Goal: Information Seeking & Learning: Learn about a topic

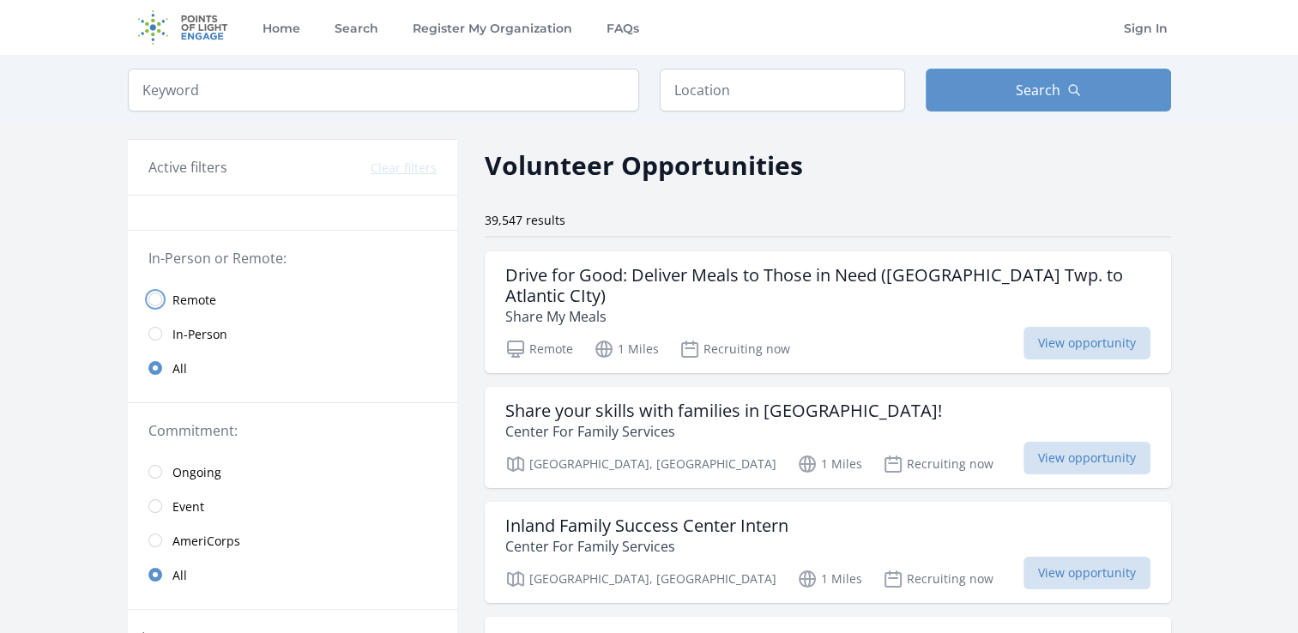
click at [153, 300] on input "radio" at bounding box center [155, 299] width 14 height 14
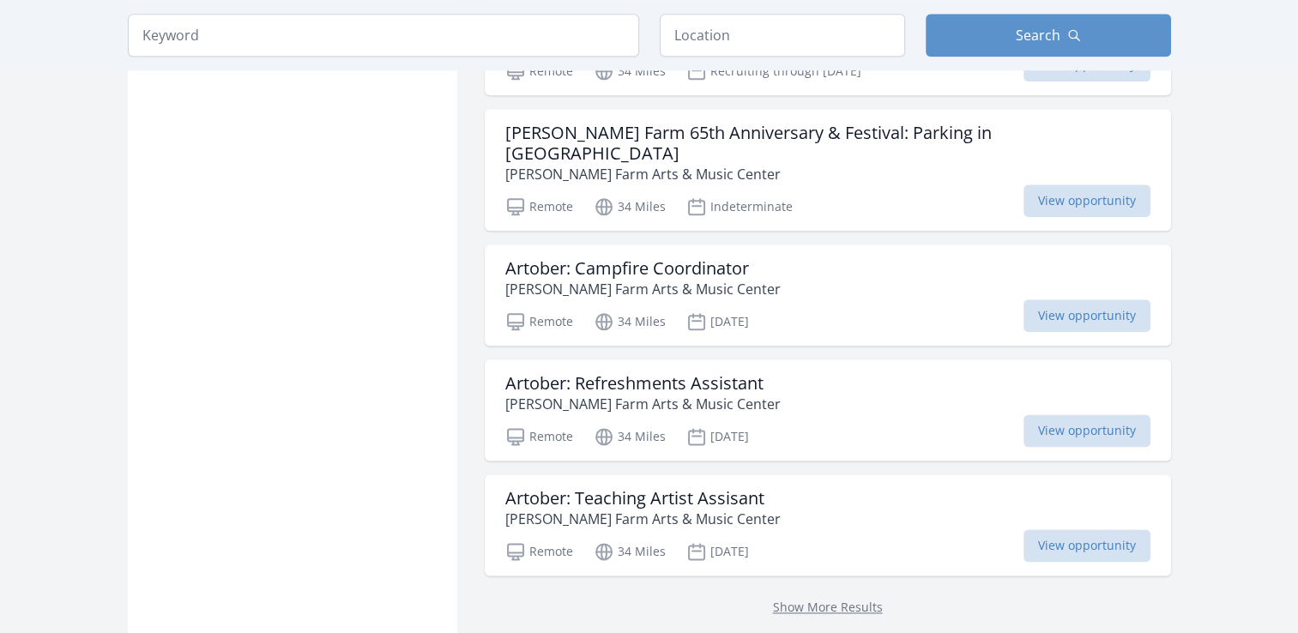
scroll to position [2058, 0]
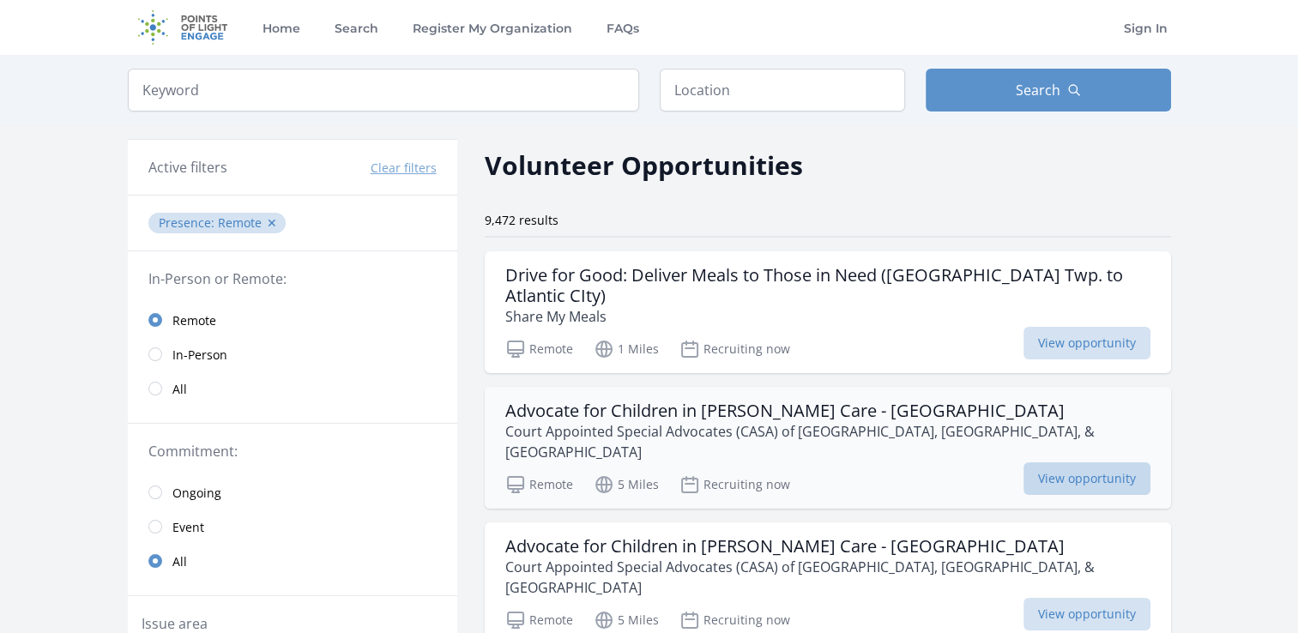
click at [1091, 462] on span "View opportunity" at bounding box center [1086, 478] width 127 height 33
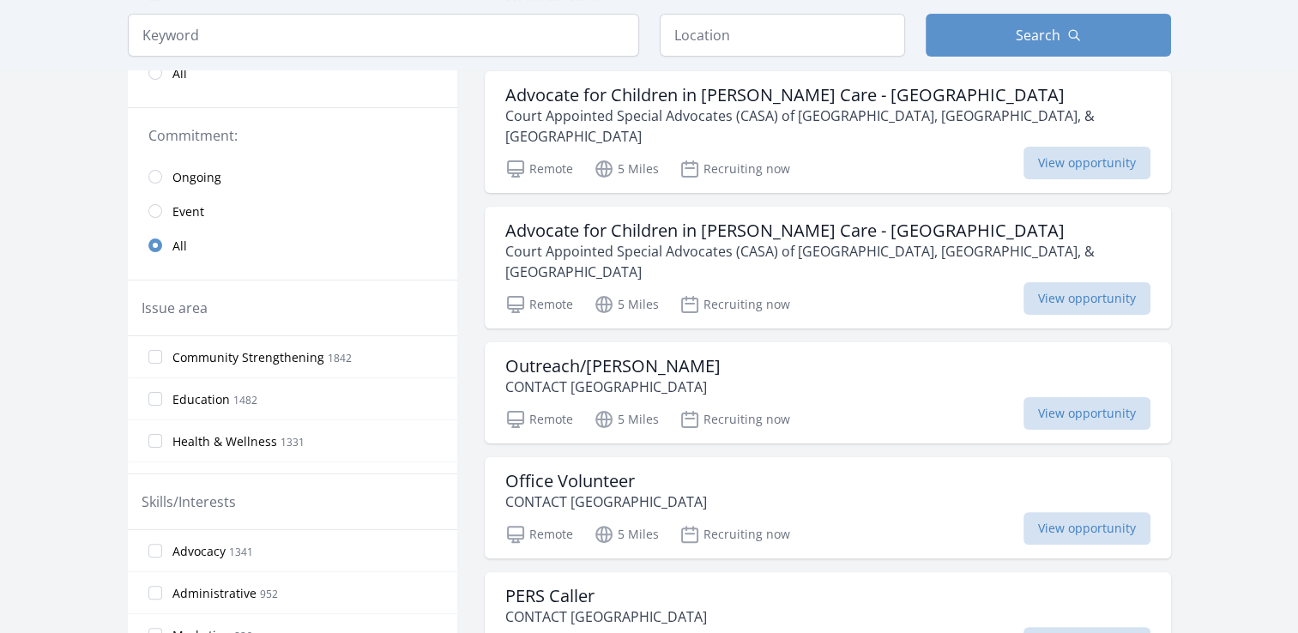
scroll to position [343, 0]
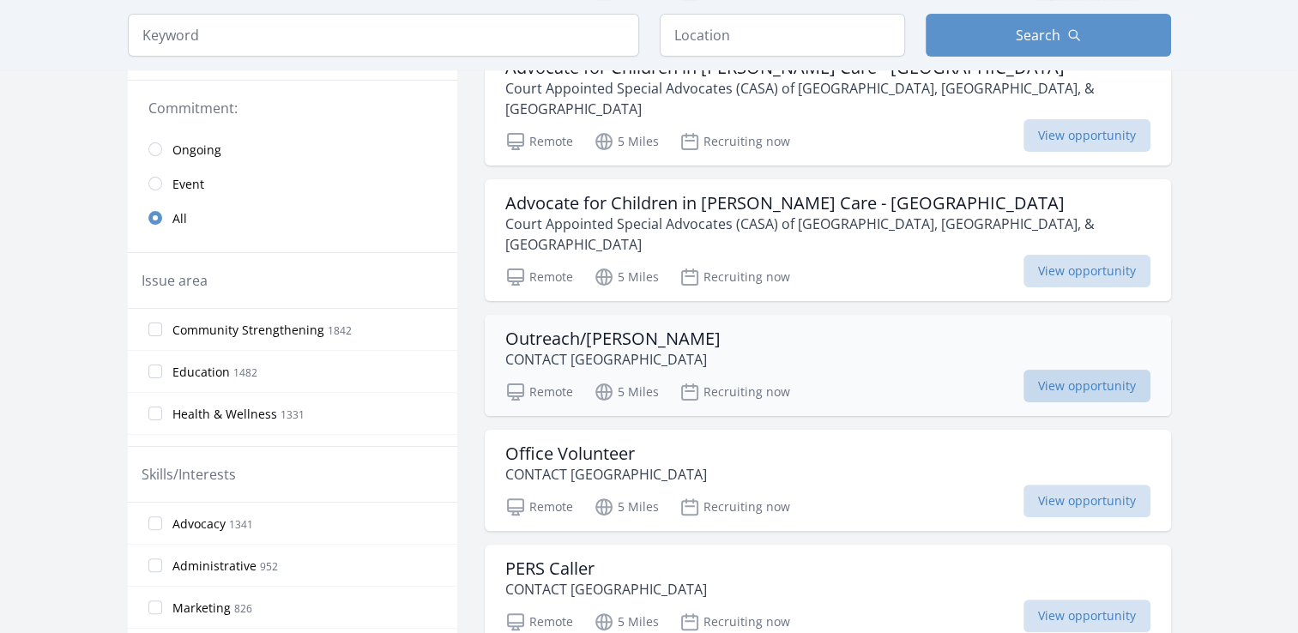
click at [1099, 370] on span "View opportunity" at bounding box center [1086, 386] width 127 height 33
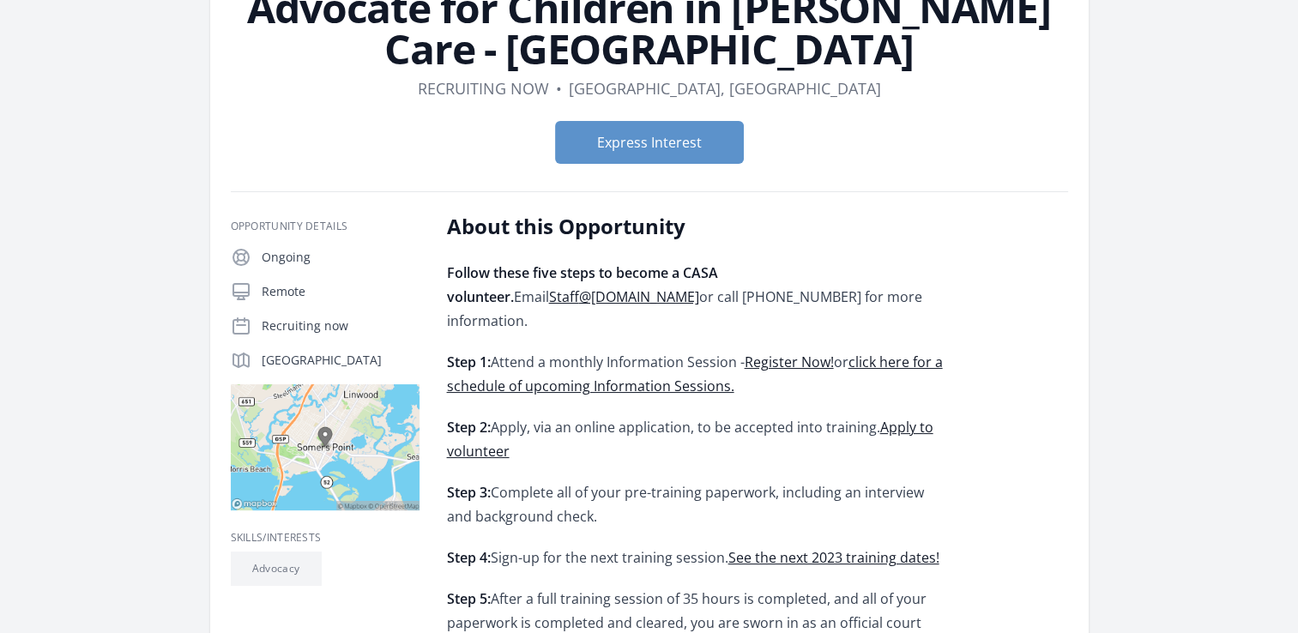
scroll to position [172, 0]
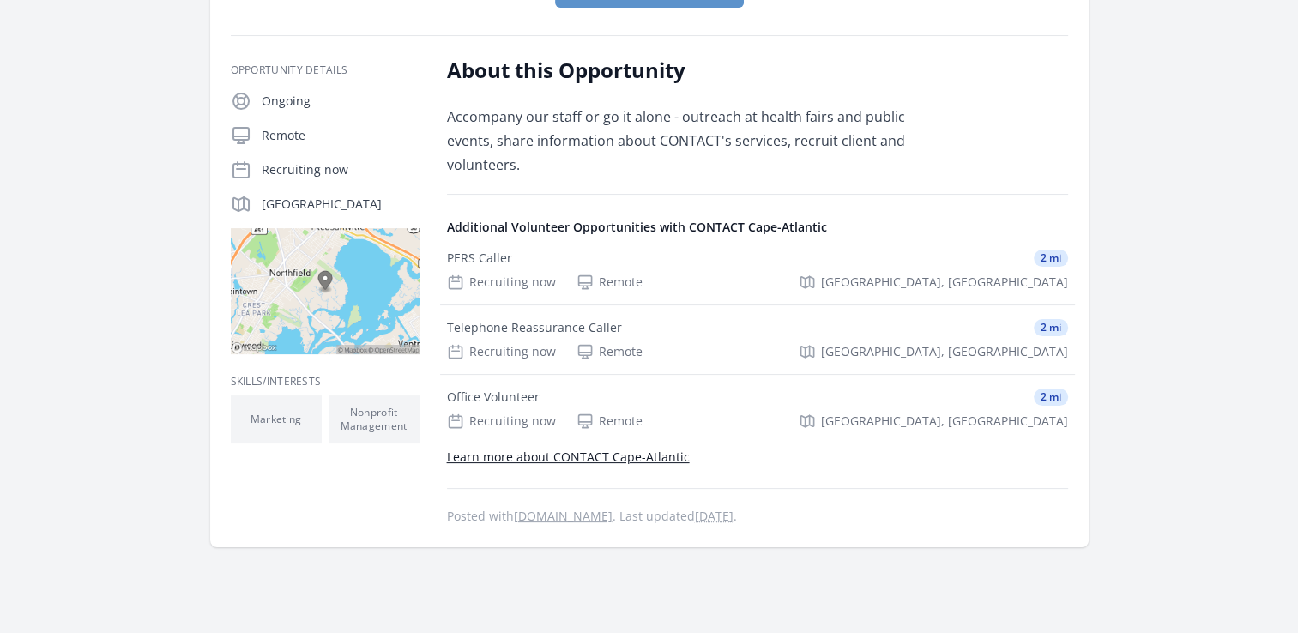
scroll to position [343, 0]
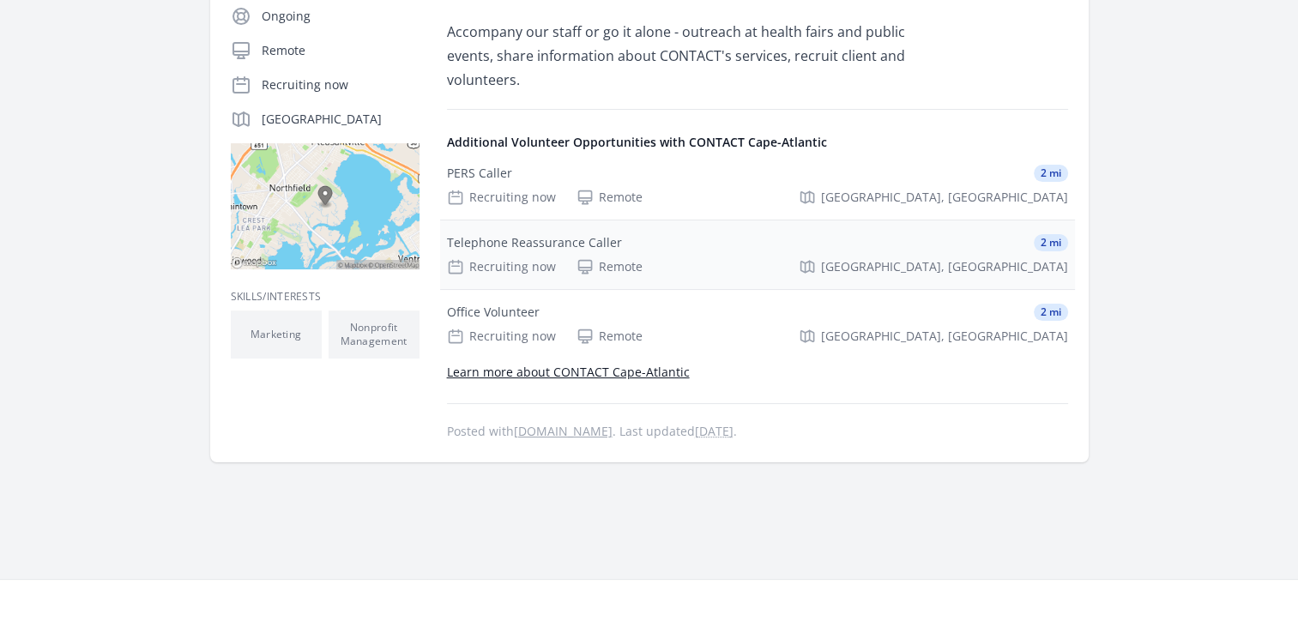
click at [563, 234] on div "Telephone Reassurance Caller" at bounding box center [534, 242] width 175 height 17
click at [461, 165] on div "PERS Caller" at bounding box center [479, 173] width 65 height 17
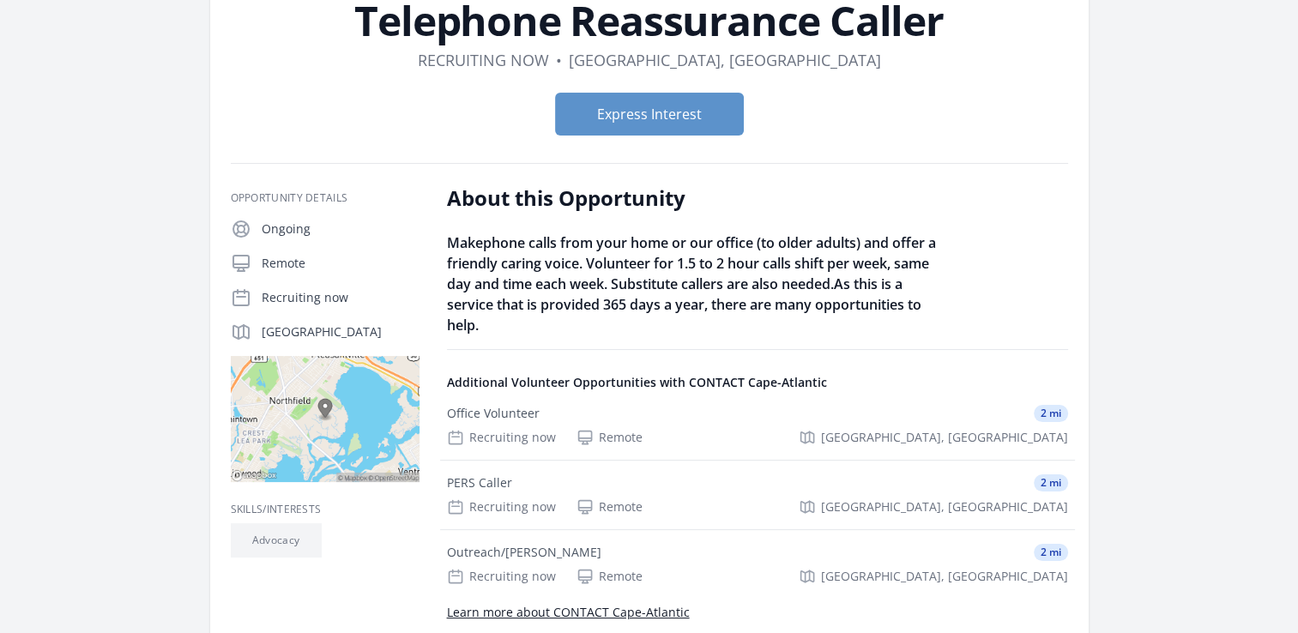
scroll to position [257, 0]
